Goal: Task Accomplishment & Management: Use online tool/utility

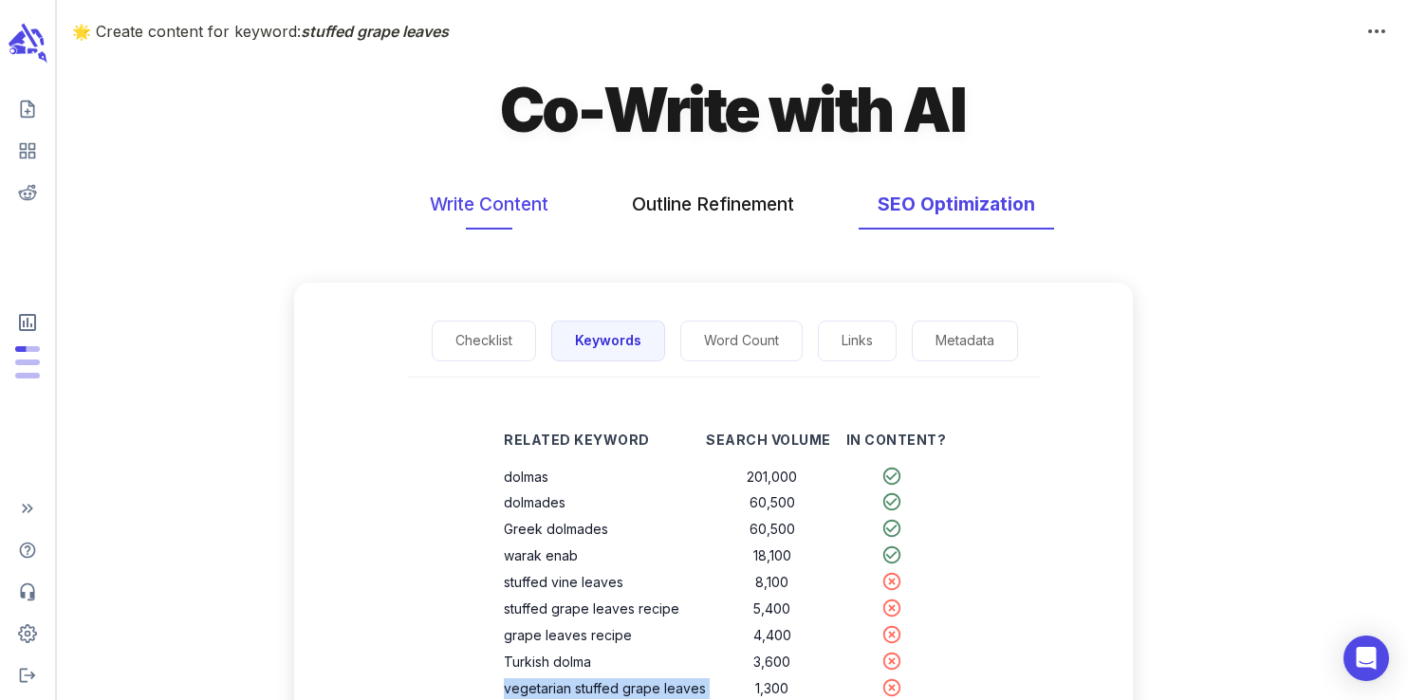
click at [519, 214] on button "Write Content" at bounding box center [489, 204] width 157 height 50
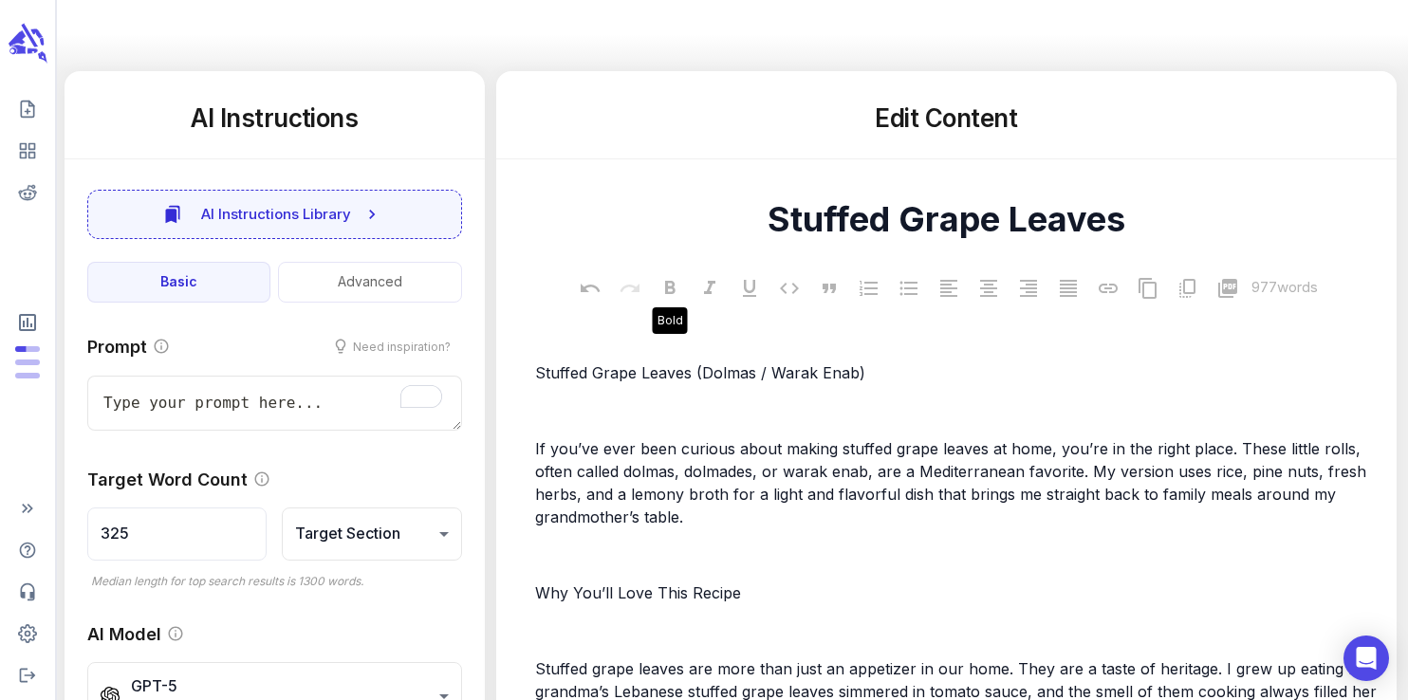
scroll to position [330, 0]
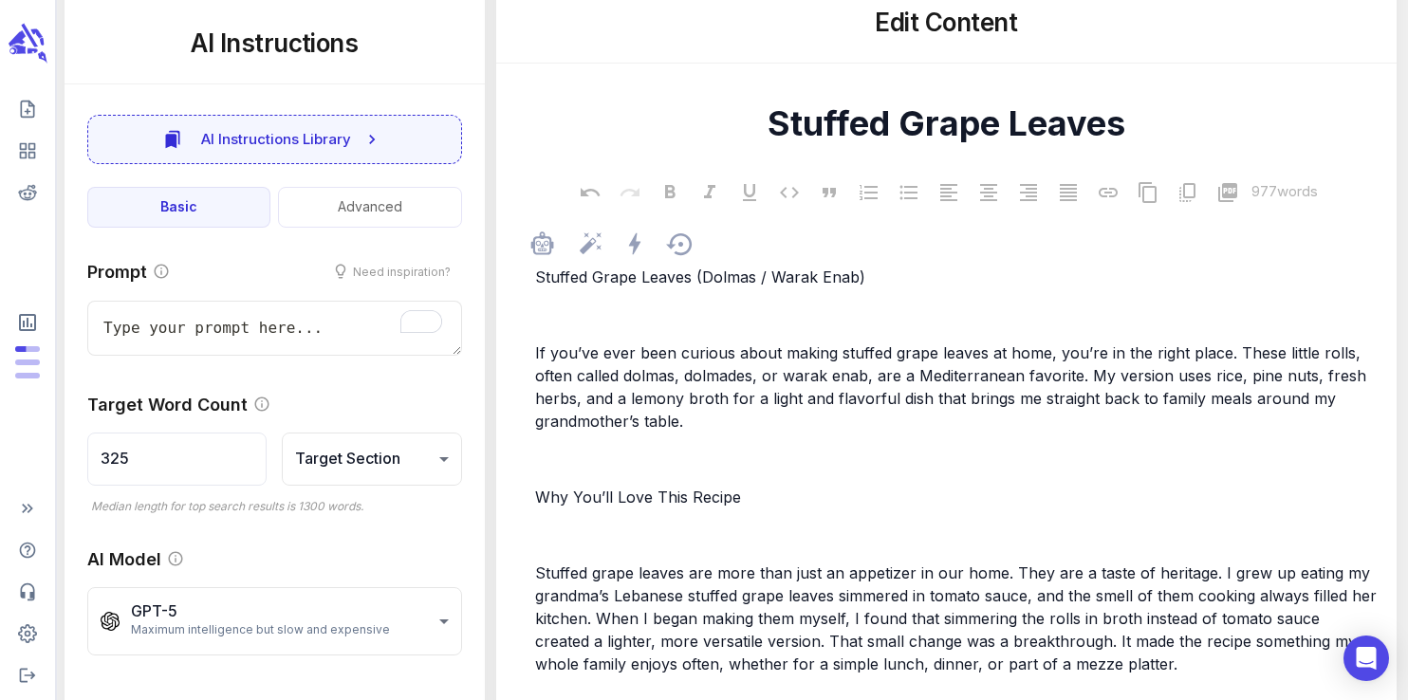
click at [651, 401] on span "If you’ve ever been curious about making stuffed grape leaves at home, you’re i…" at bounding box center [953, 387] width 836 height 87
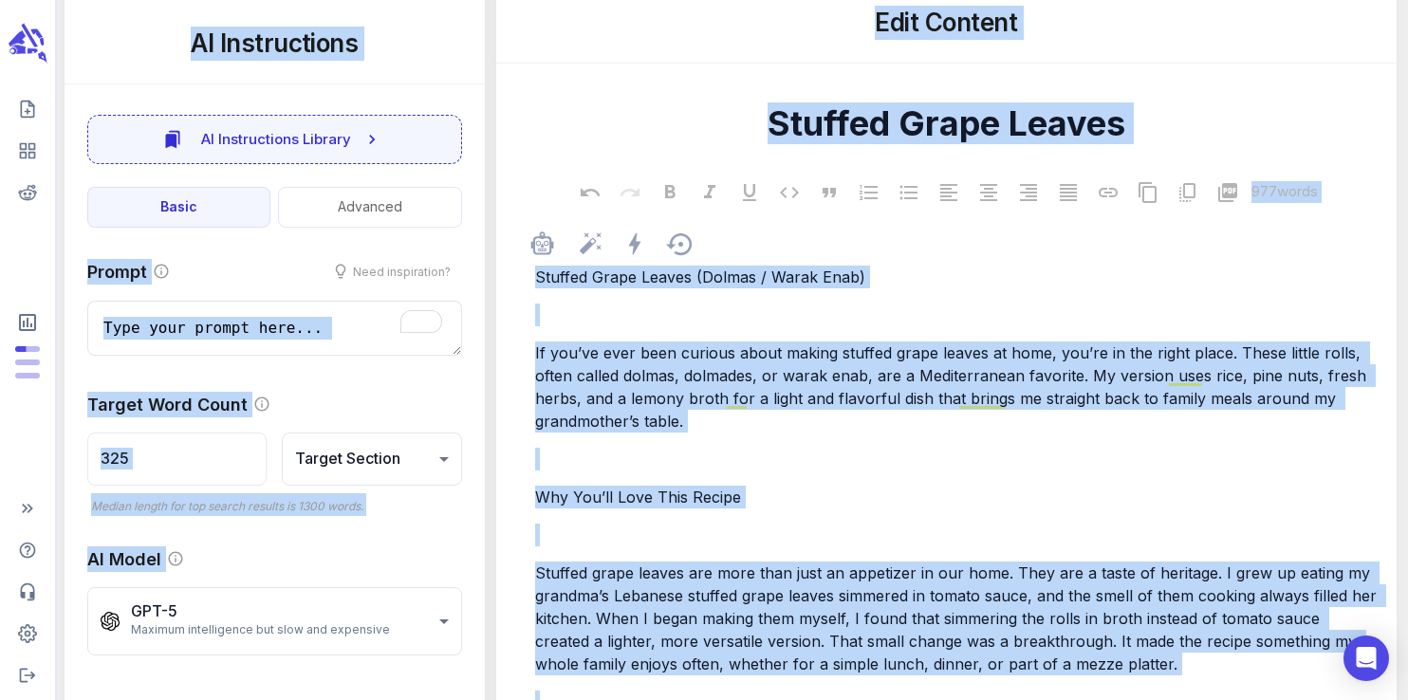
click at [651, 401] on span "If you’ve ever been curious about making stuffed grape leaves at home, you’re i…" at bounding box center [953, 387] width 836 height 87
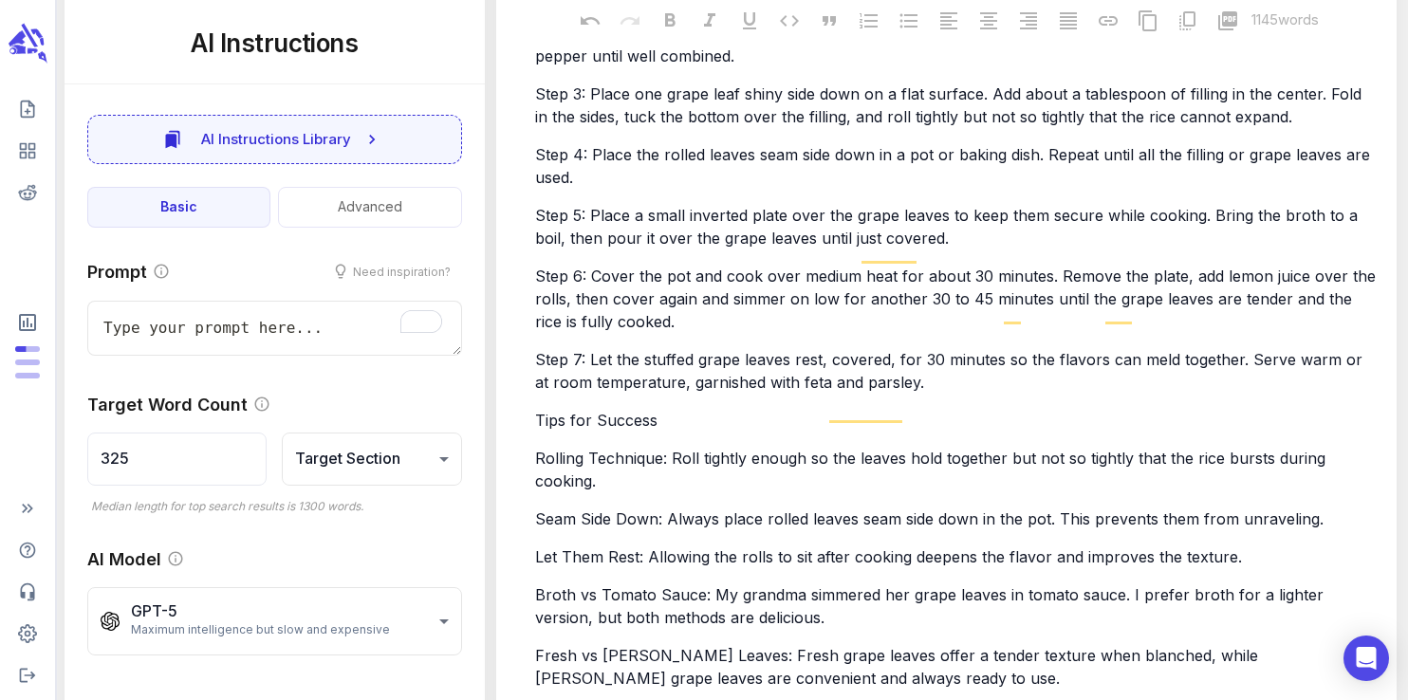
type textarea "x"
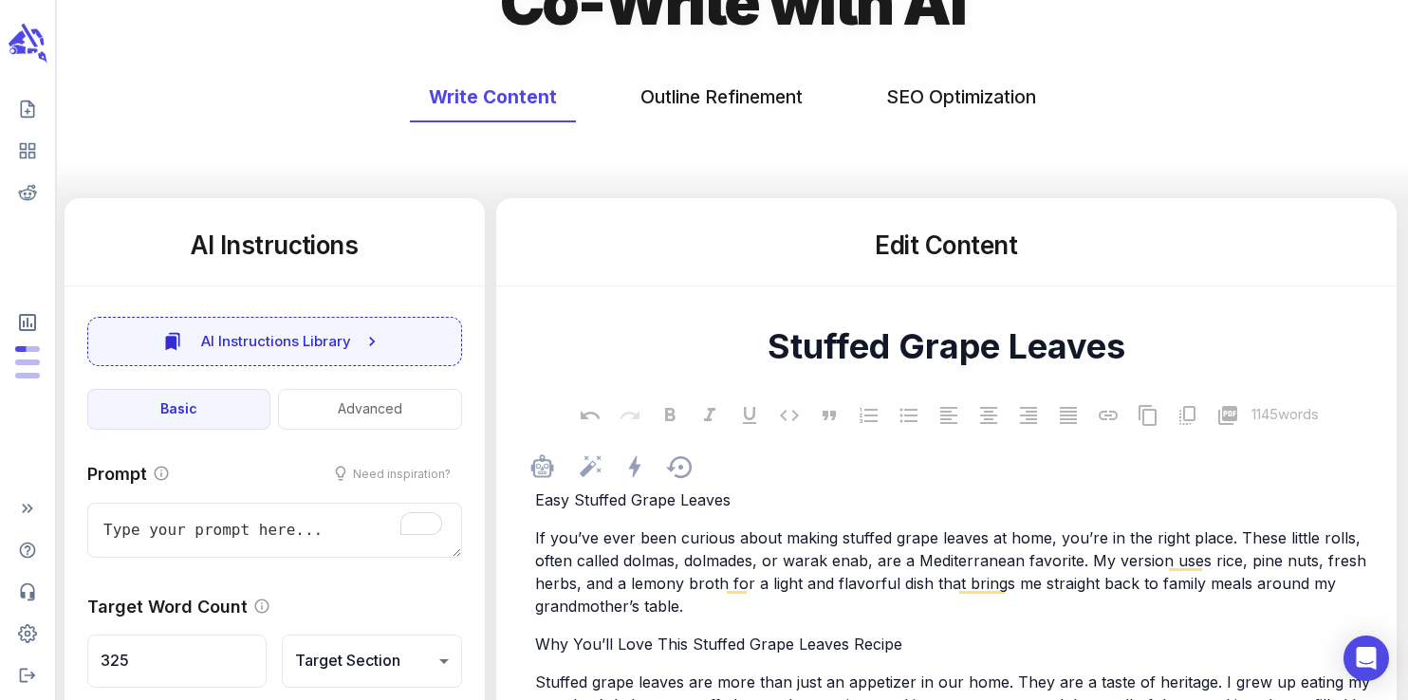
scroll to position [0, 0]
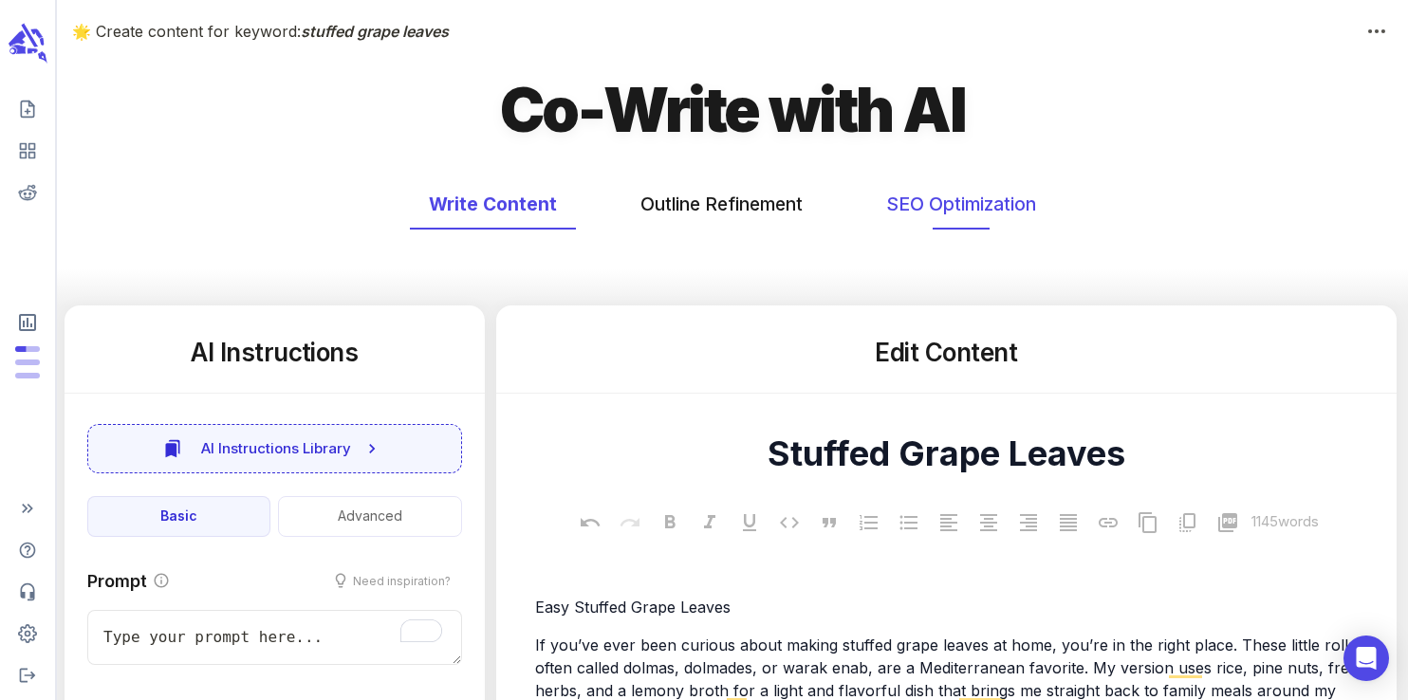
click at [938, 205] on button "SEO Optimization" at bounding box center [961, 204] width 188 height 50
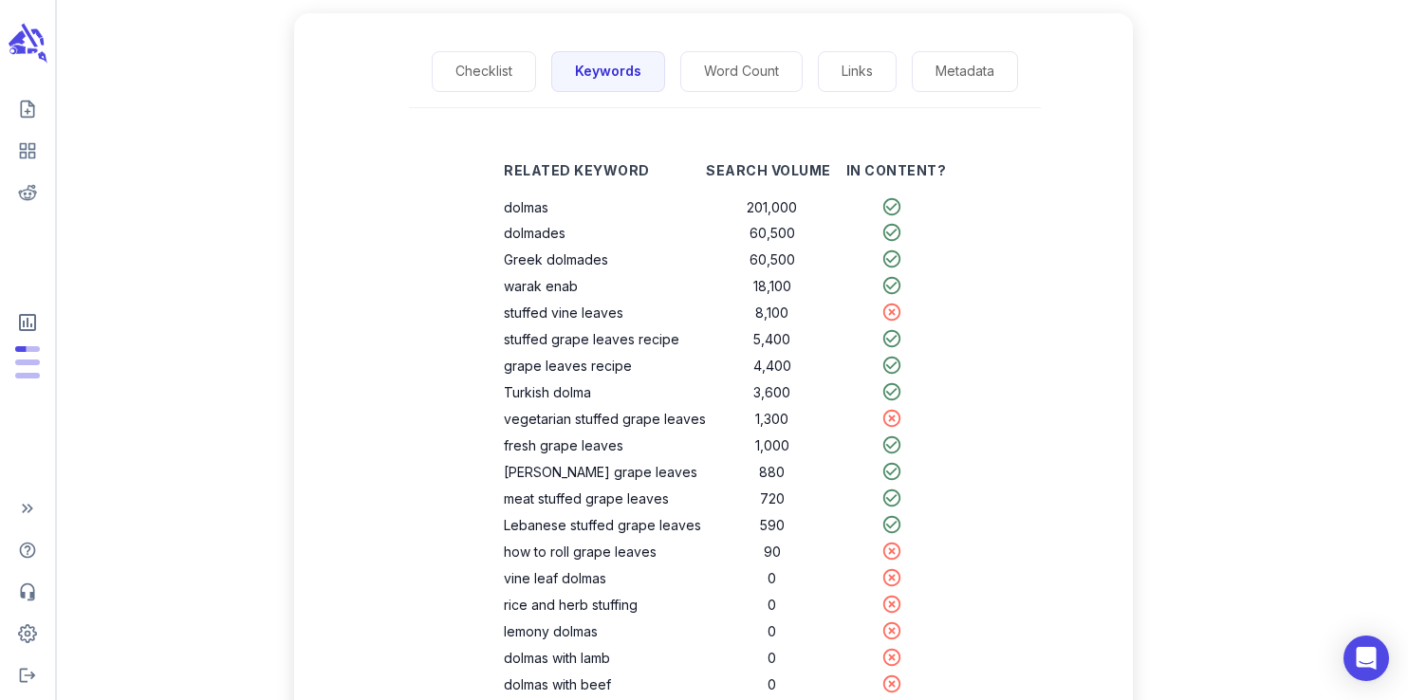
scroll to position [270, 0]
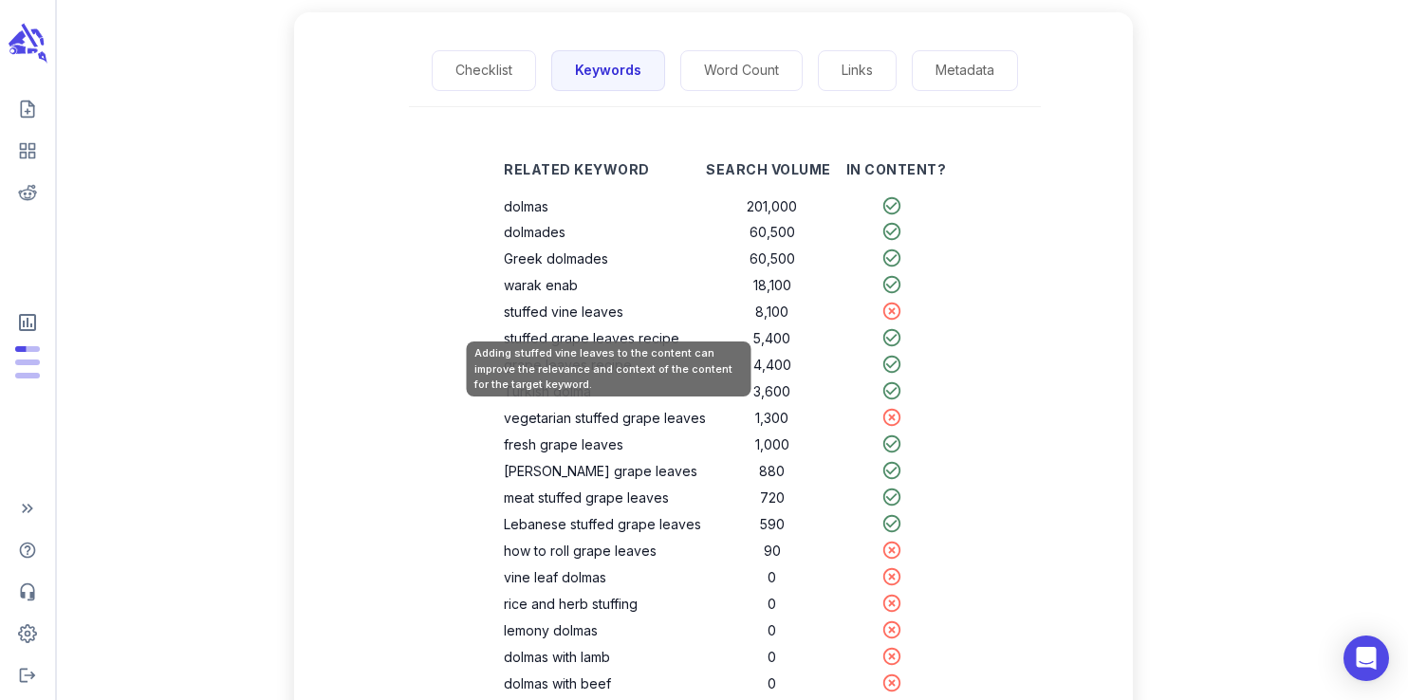
click at [598, 321] on th "stuffed vine leaves" at bounding box center [605, 312] width 202 height 27
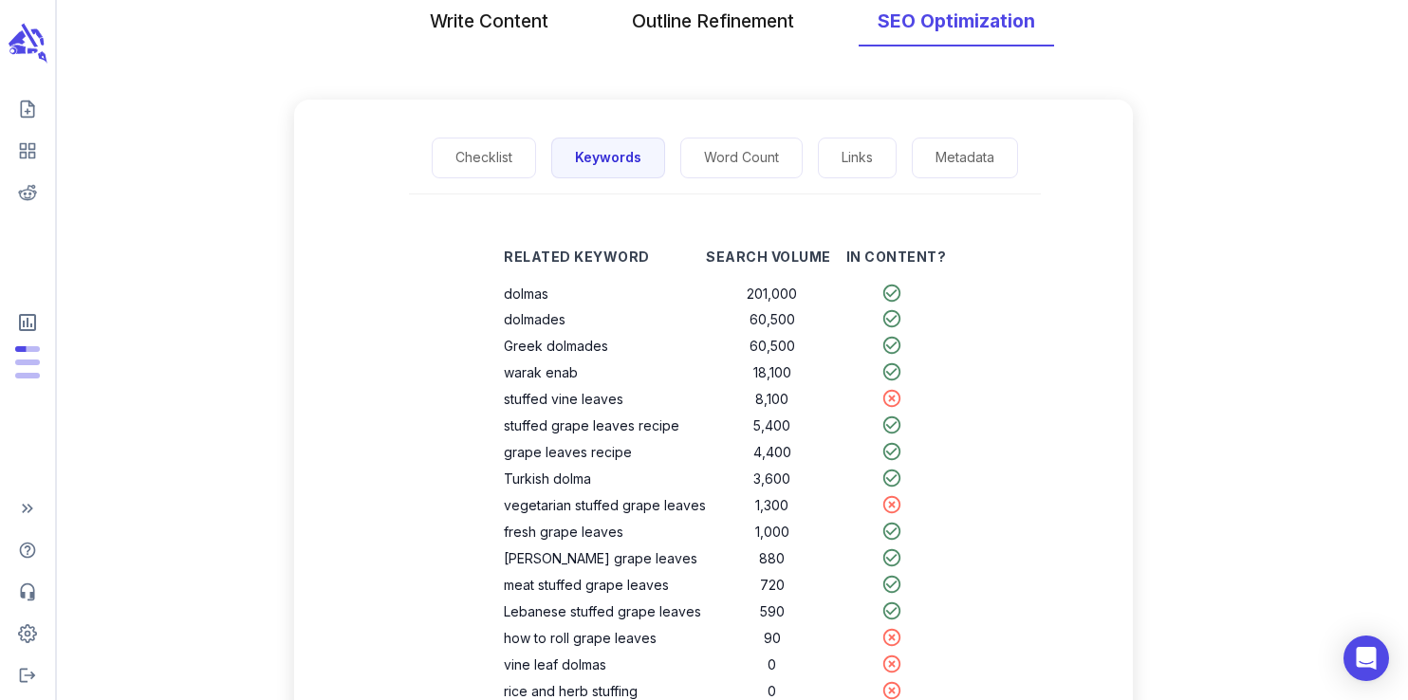
scroll to position [0, 0]
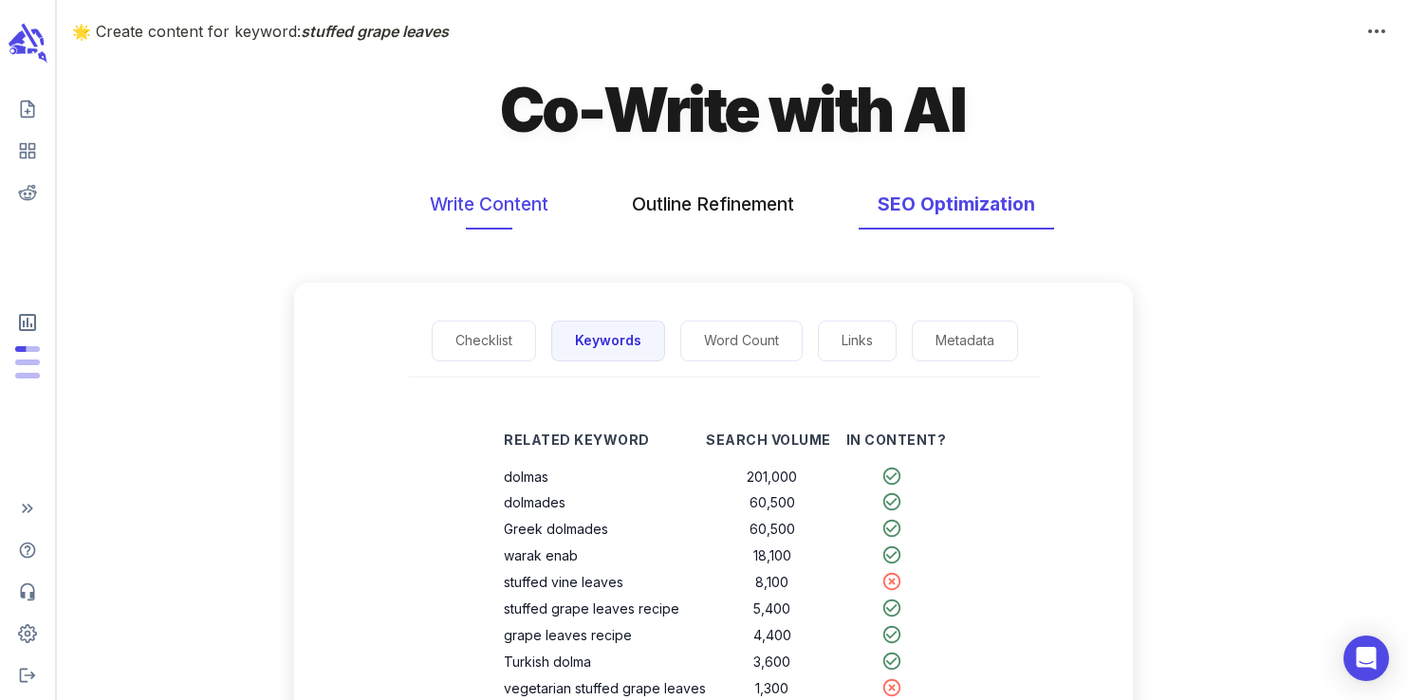
click at [503, 208] on button "Write Content" at bounding box center [489, 204] width 157 height 50
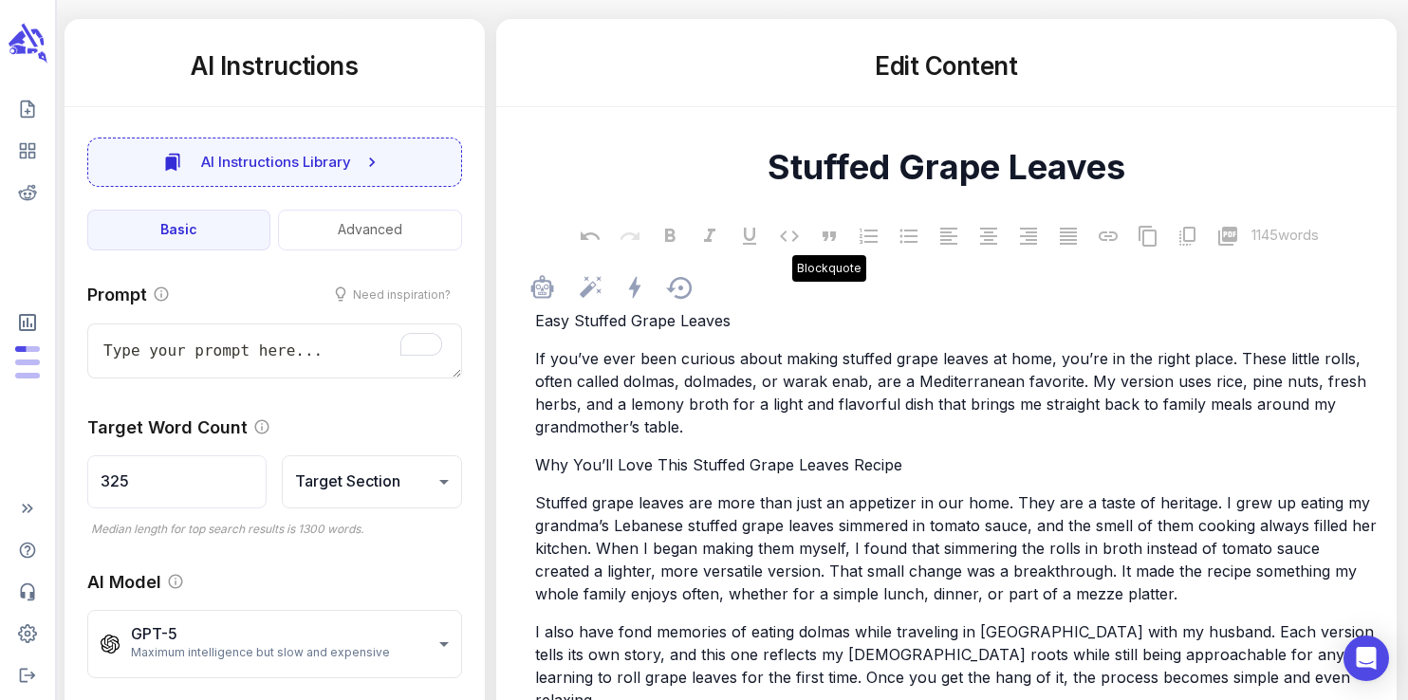
scroll to position [293, 0]
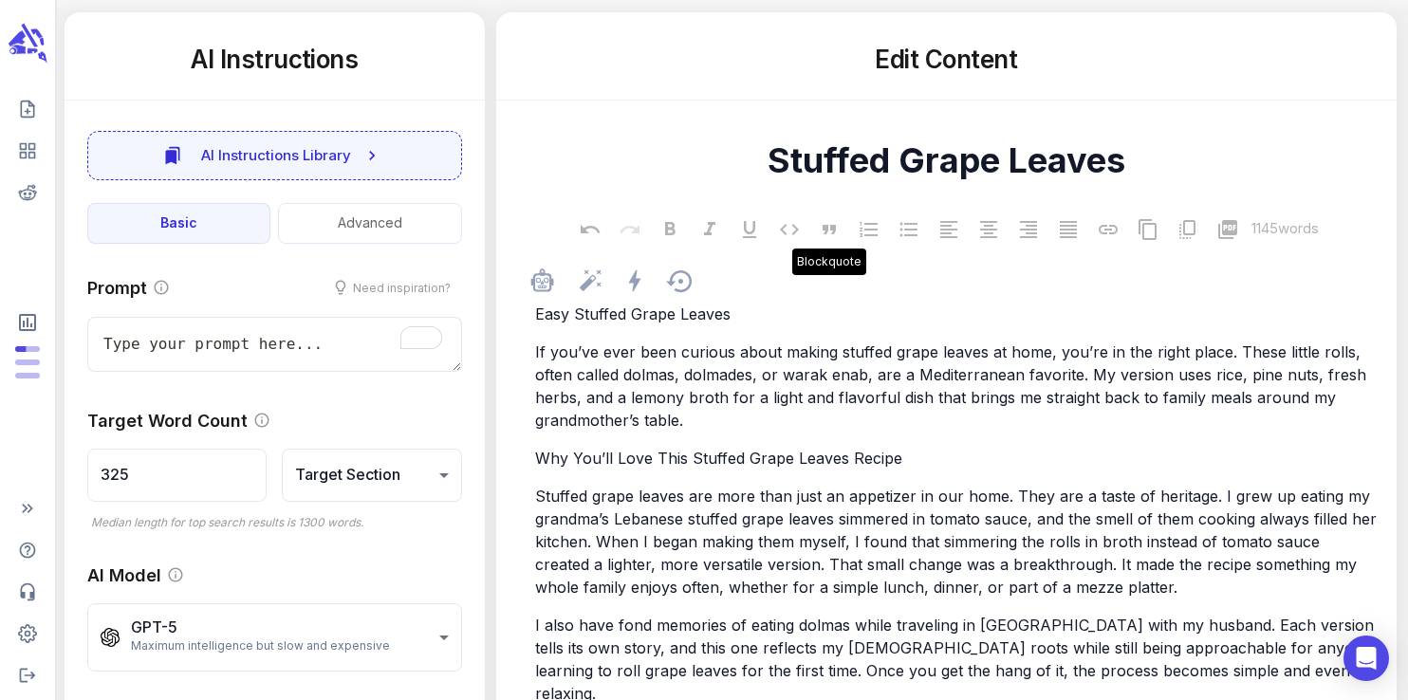
type textarea "x"
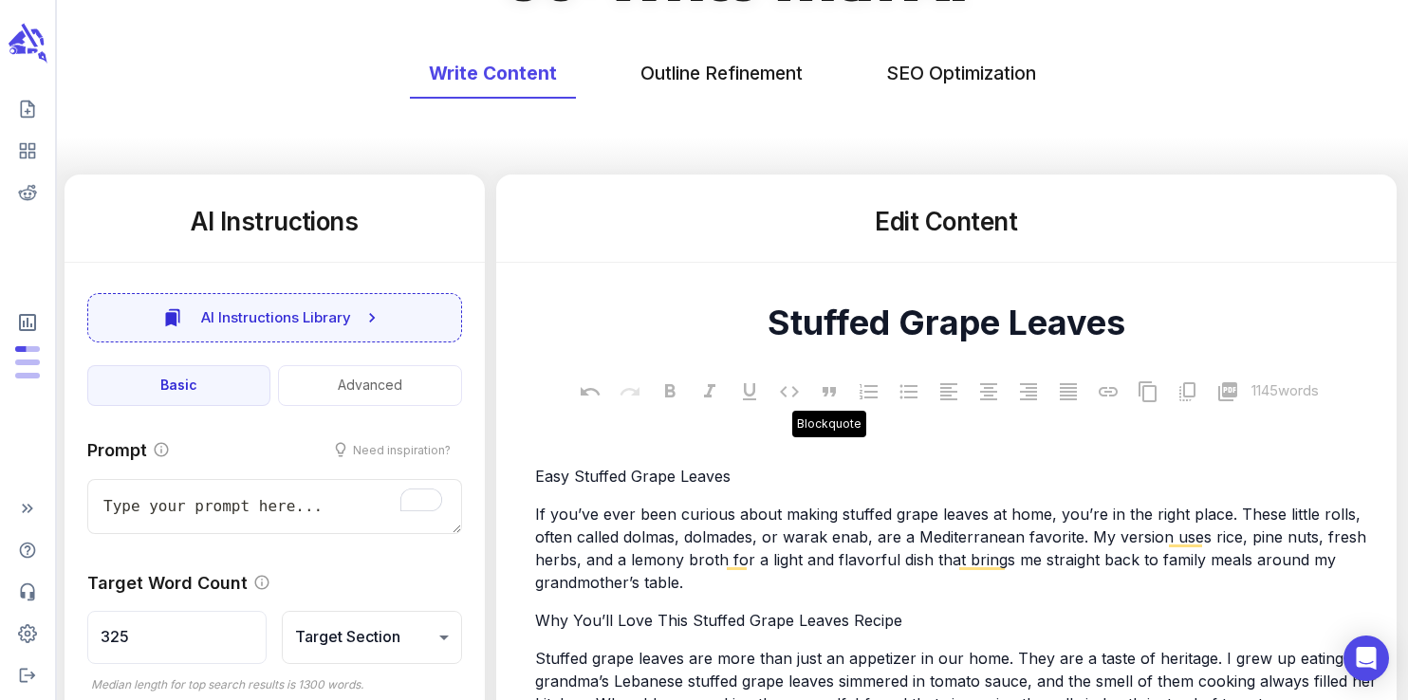
scroll to position [0, 0]
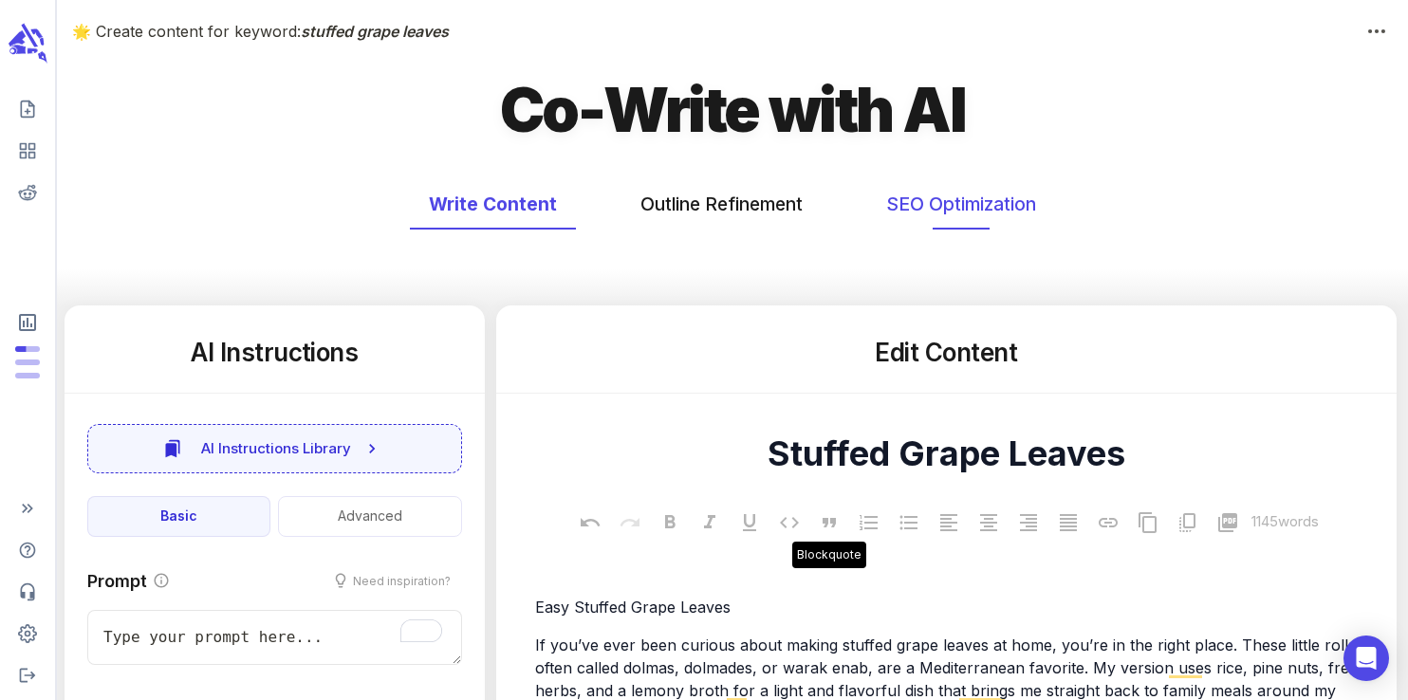
click at [948, 206] on button "SEO Optimization" at bounding box center [961, 204] width 188 height 50
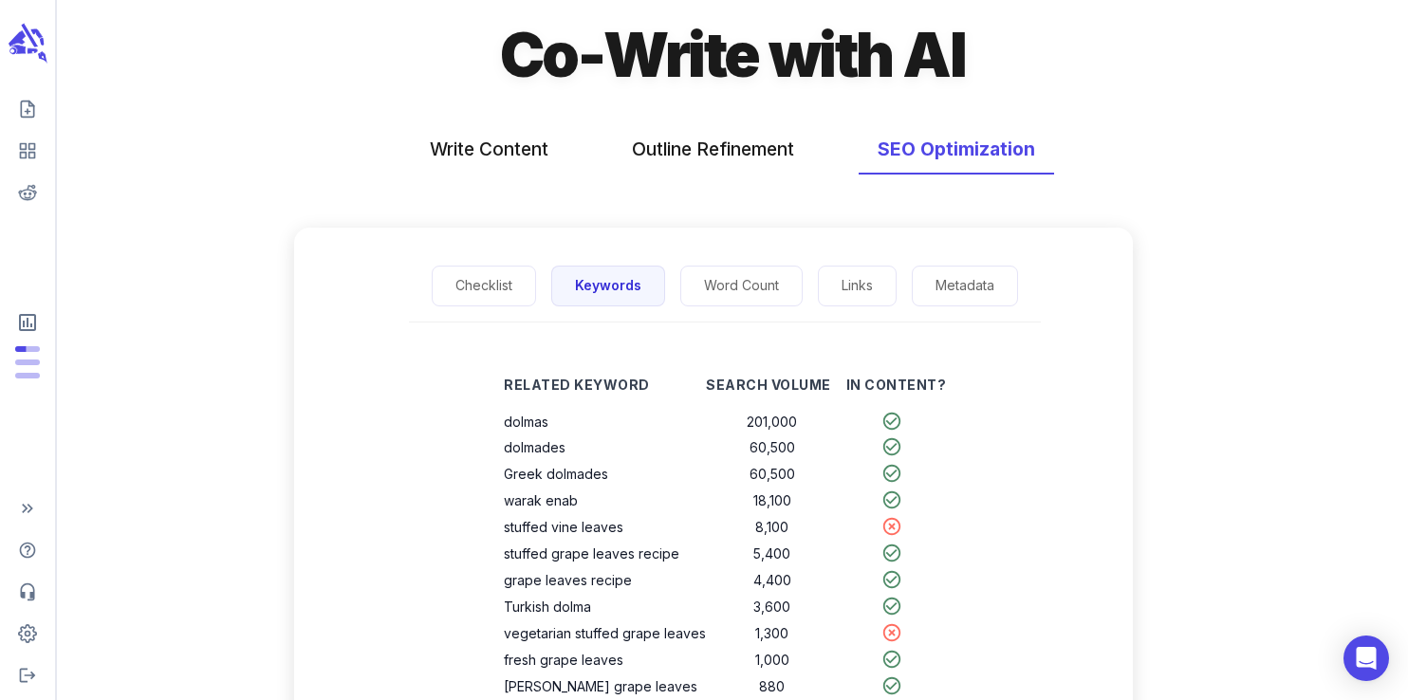
scroll to position [65, 0]
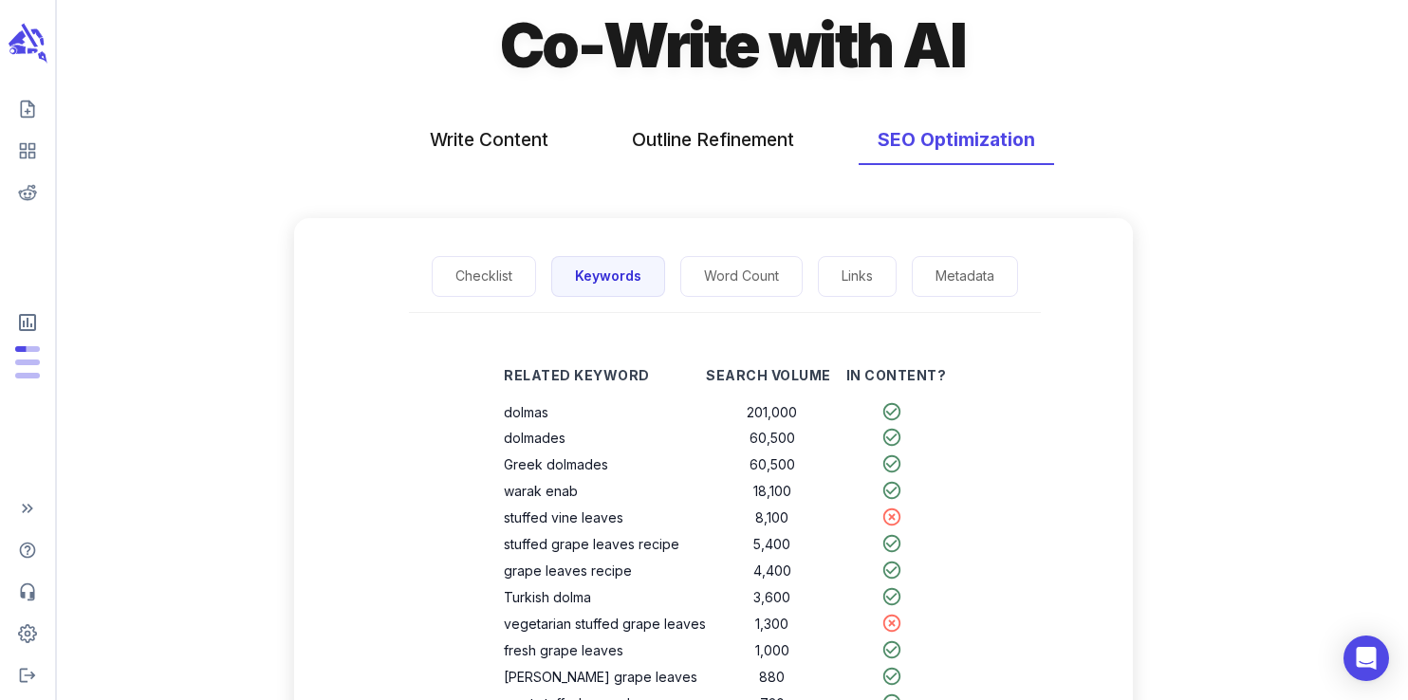
click at [1155, 188] on div "Write Content Outline Refinement SEO Optimization" at bounding box center [732, 170] width 1351 height 141
click at [1011, 145] on button "SEO Optimization" at bounding box center [956, 140] width 195 height 50
click at [697, 155] on button "Outline Refinement" at bounding box center [713, 140] width 200 height 50
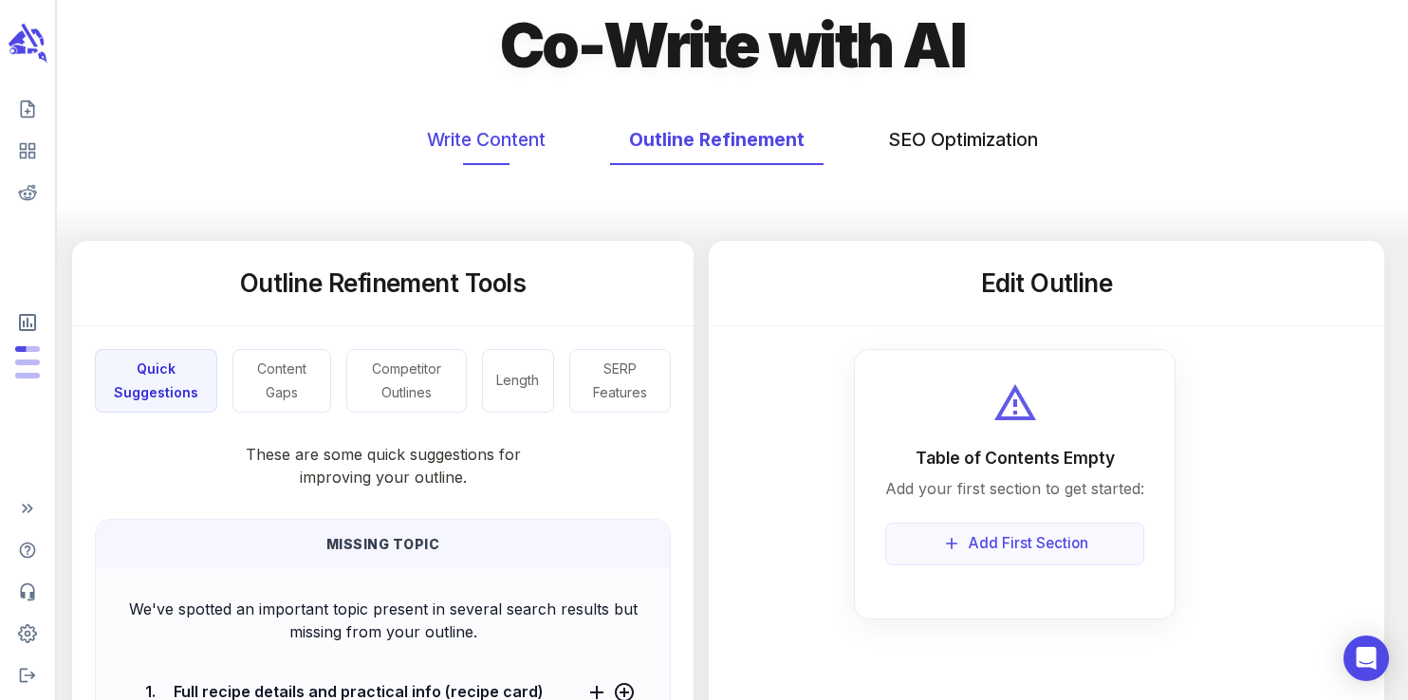
click at [535, 157] on button "Write Content" at bounding box center [486, 140] width 157 height 50
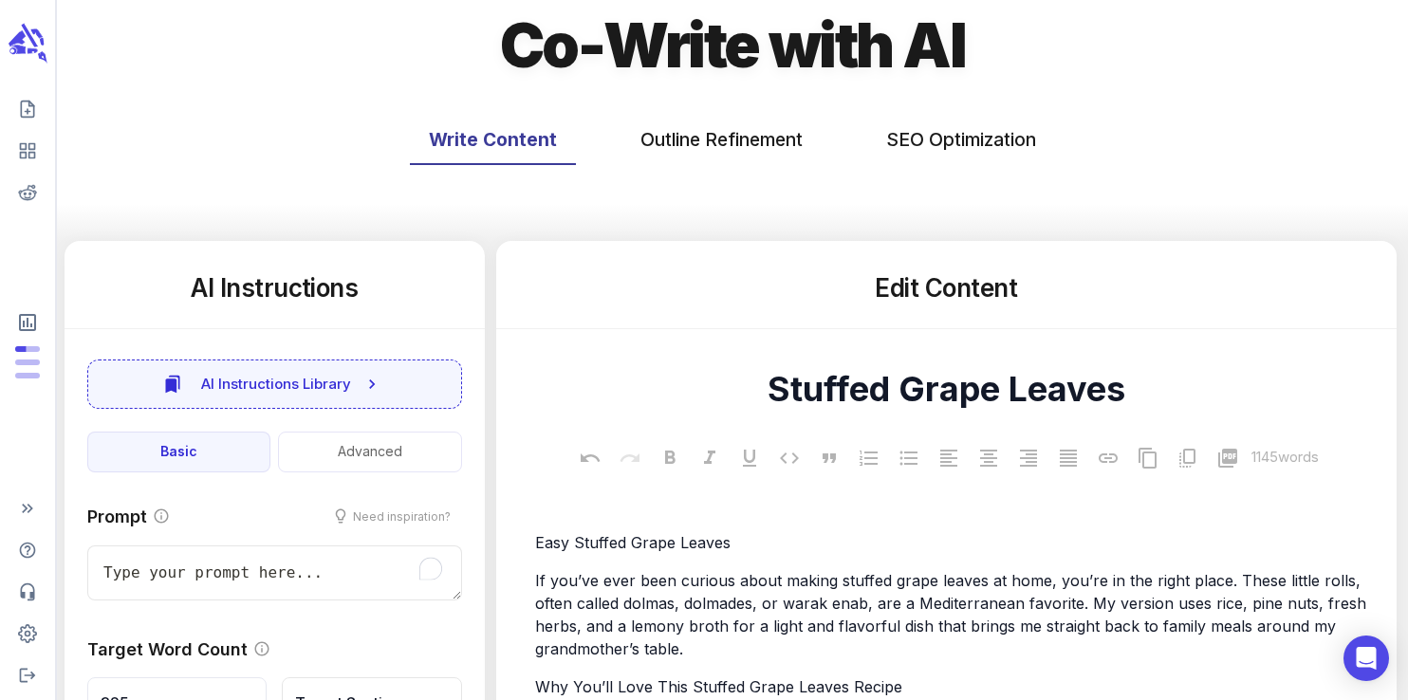
scroll to position [0, 0]
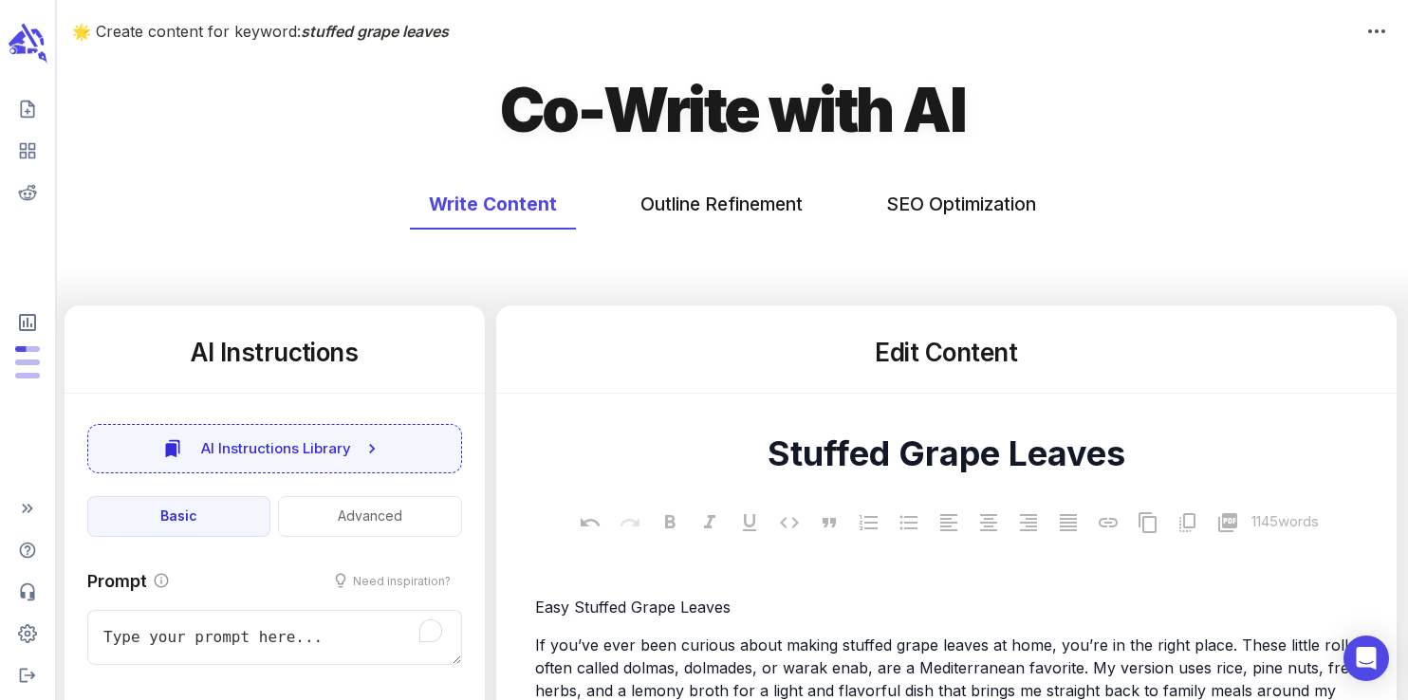
type textarea "x"
click at [41, 39] on icon "scrollable content" at bounding box center [42, 40] width 5 height 9
